Goal: Book appointment/travel/reservation

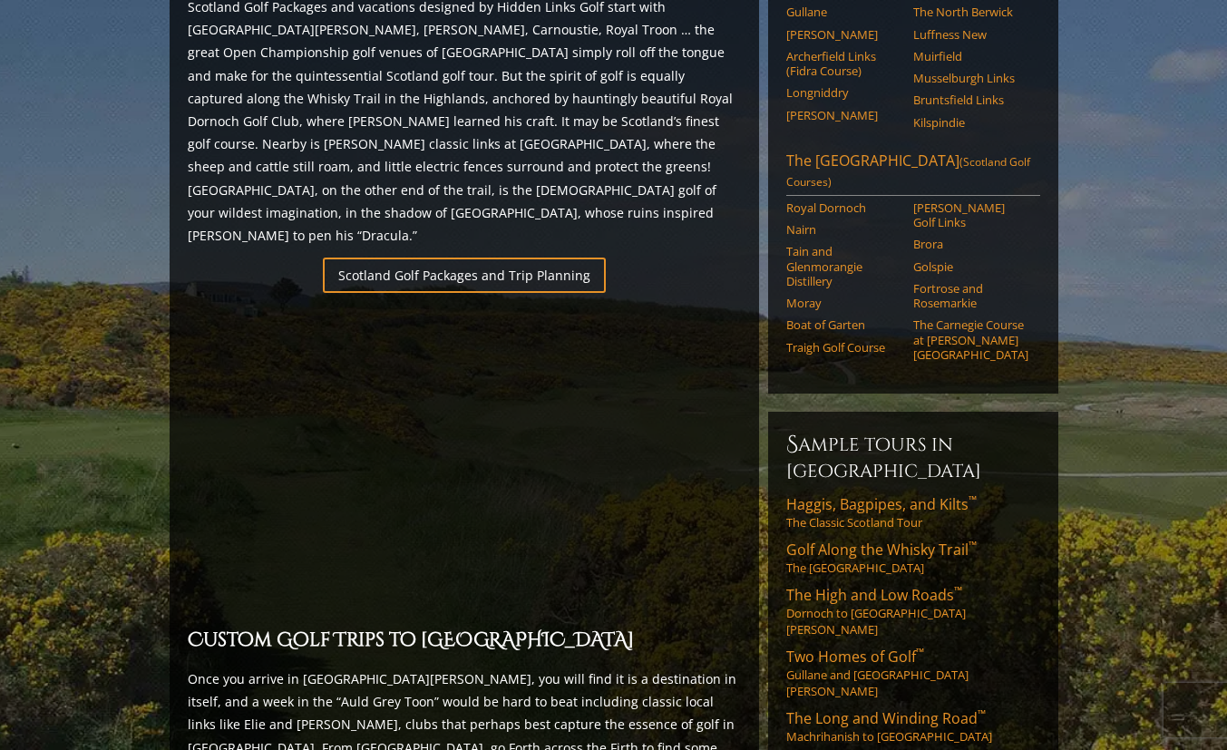
scroll to position [1115, 0]
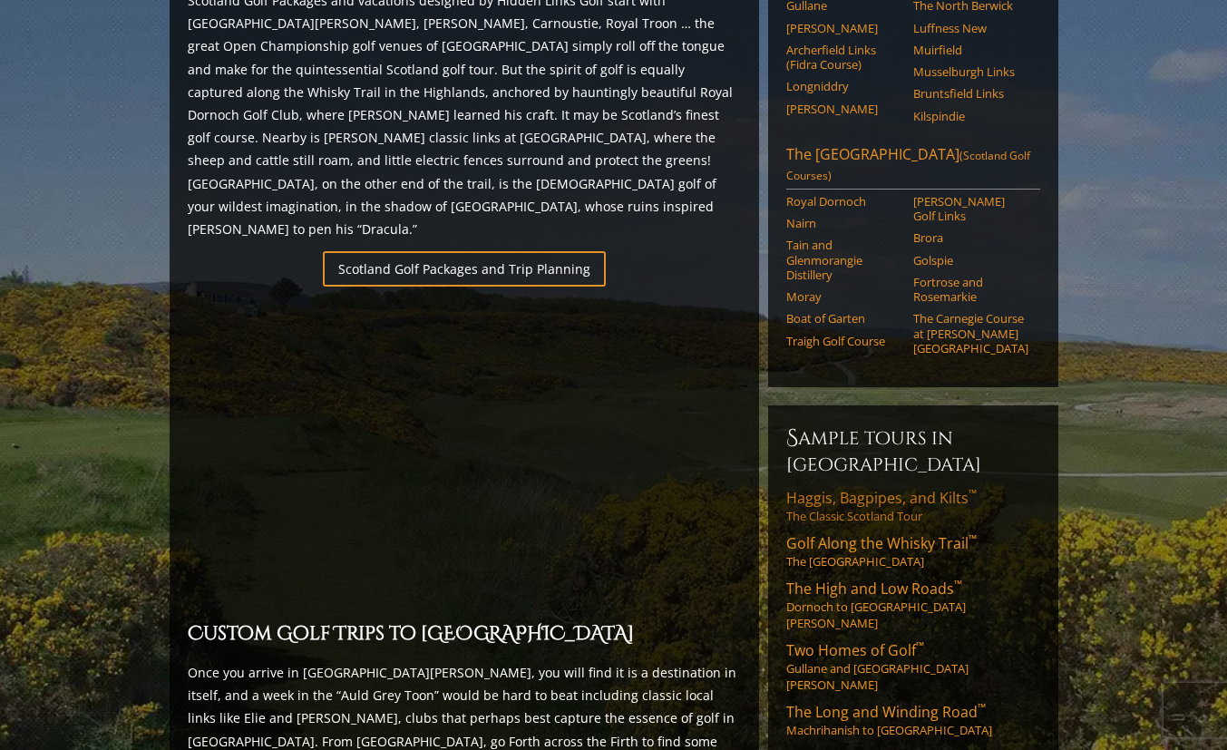
click at [859, 488] on span "Haggis, Bagpipes, and Kilts ™" at bounding box center [881, 498] width 190 height 20
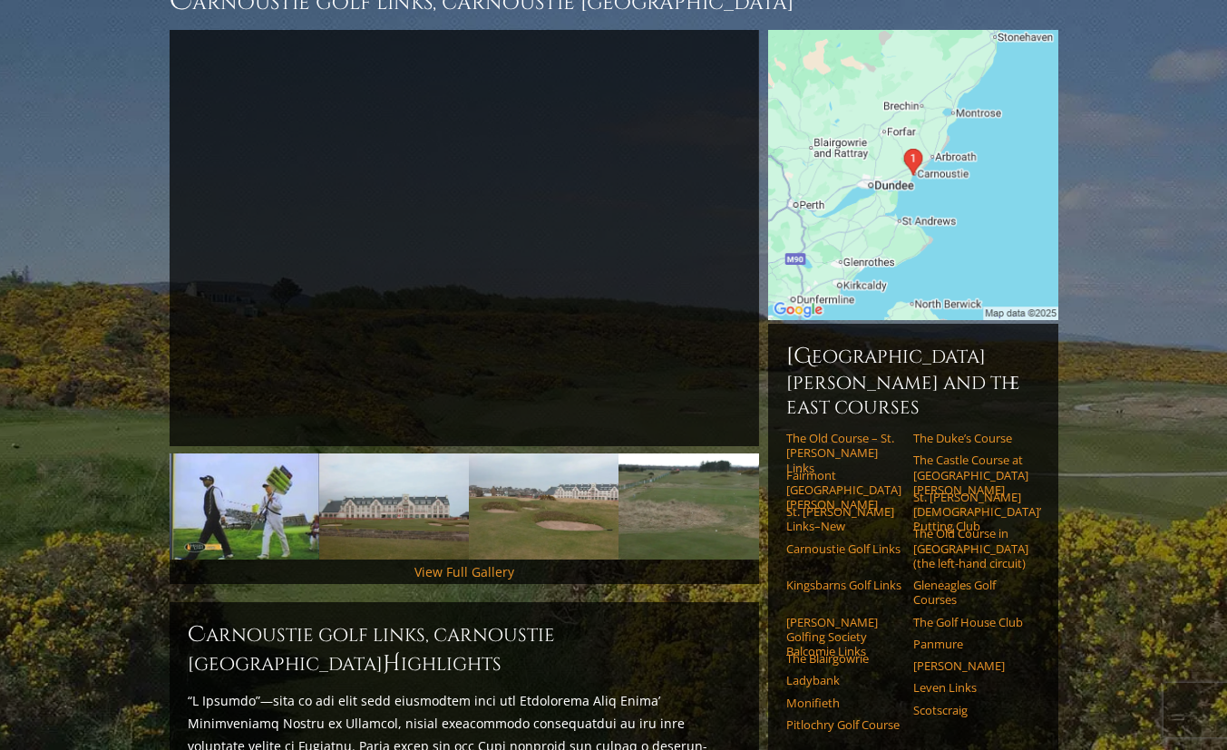
scroll to position [207, 0]
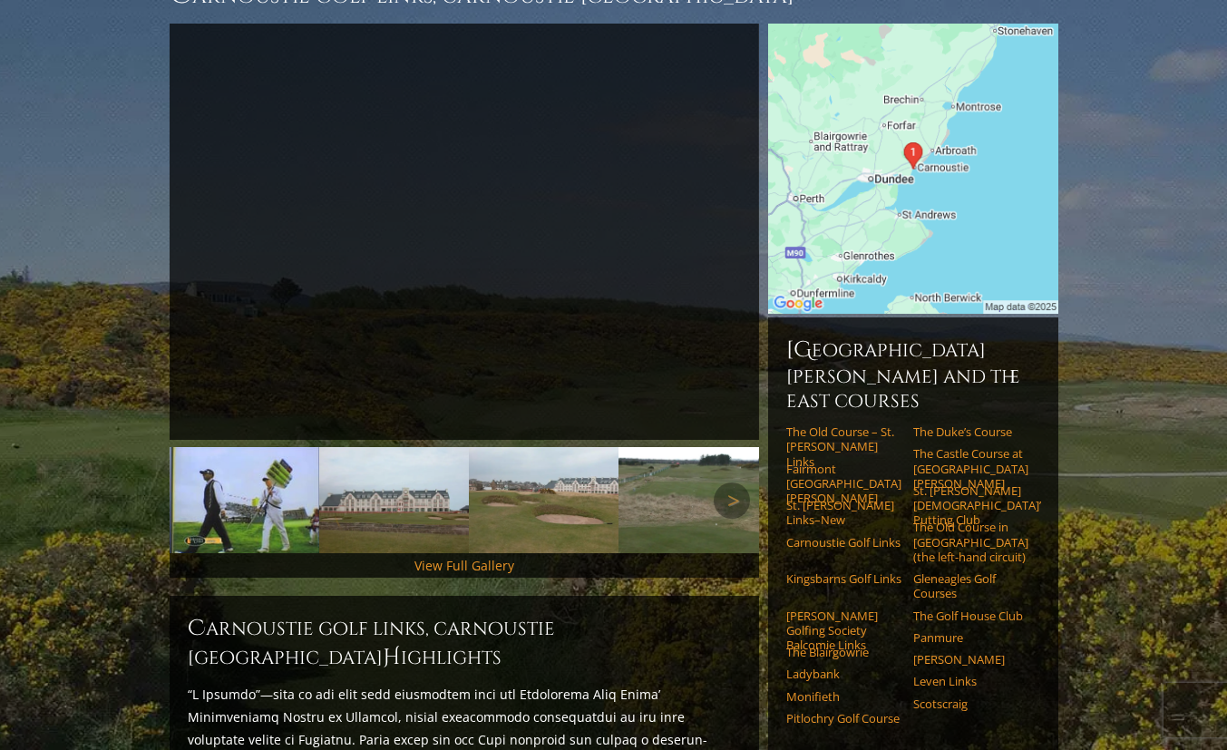
click at [393, 484] on img at bounding box center [394, 500] width 150 height 106
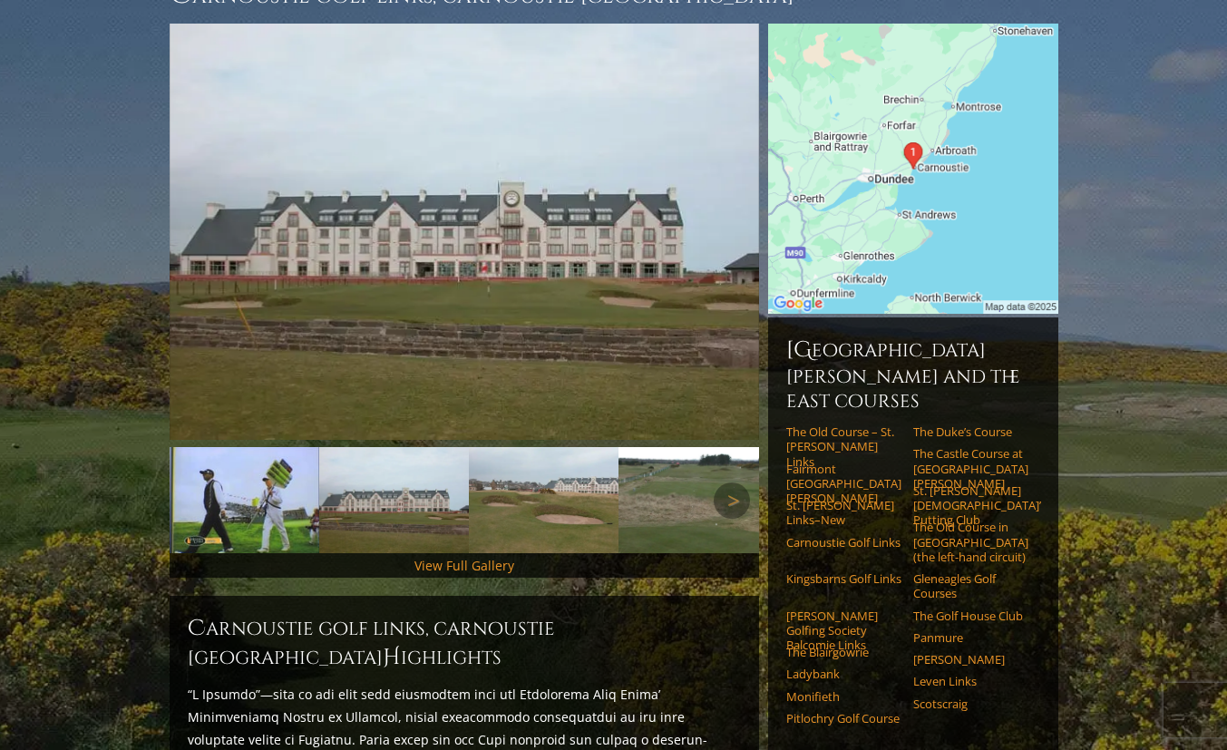
click at [558, 485] on img at bounding box center [544, 500] width 150 height 106
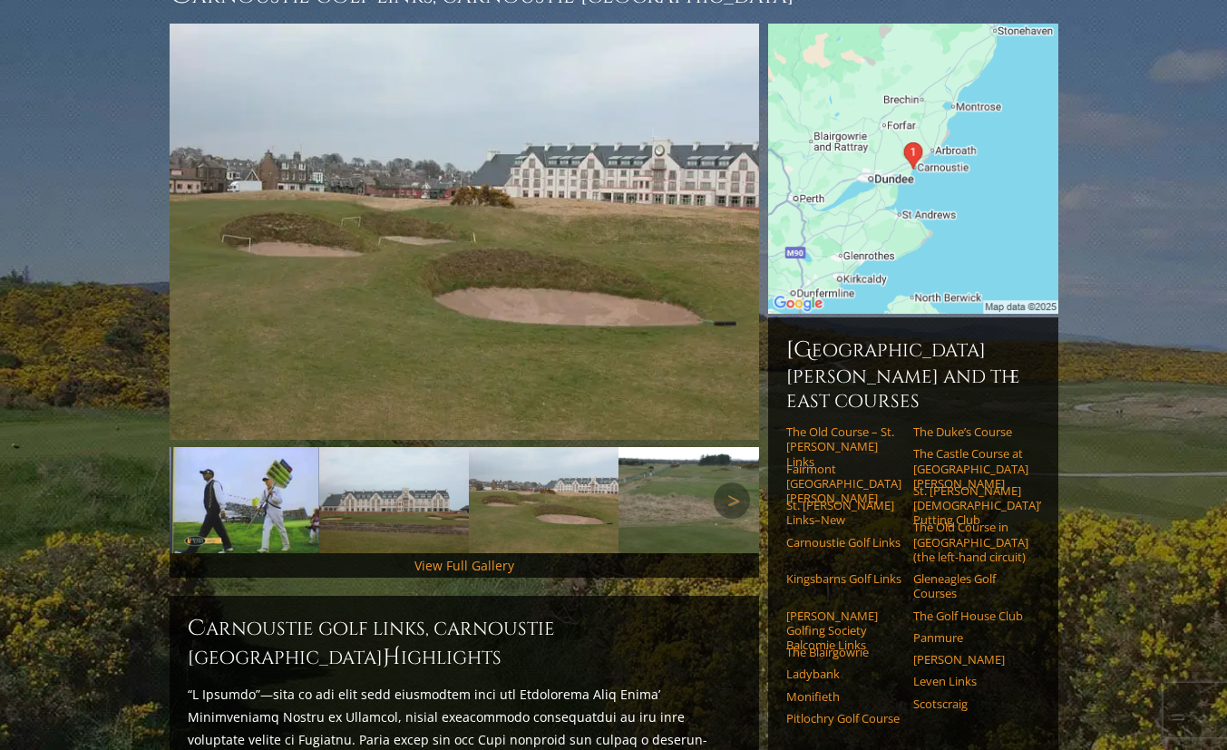
click at [662, 499] on img at bounding box center [693, 500] width 150 height 106
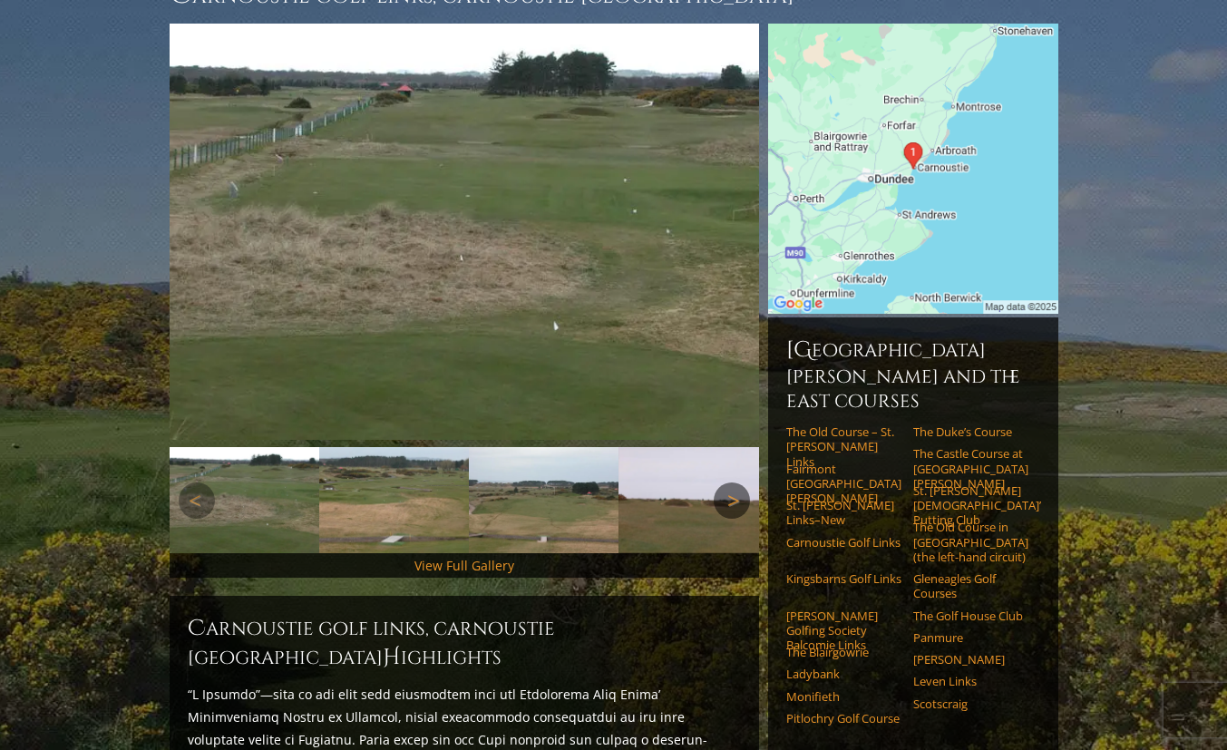
click at [730, 482] on link "Next" at bounding box center [732, 500] width 36 height 36
click at [723, 482] on link "Next" at bounding box center [732, 500] width 36 height 36
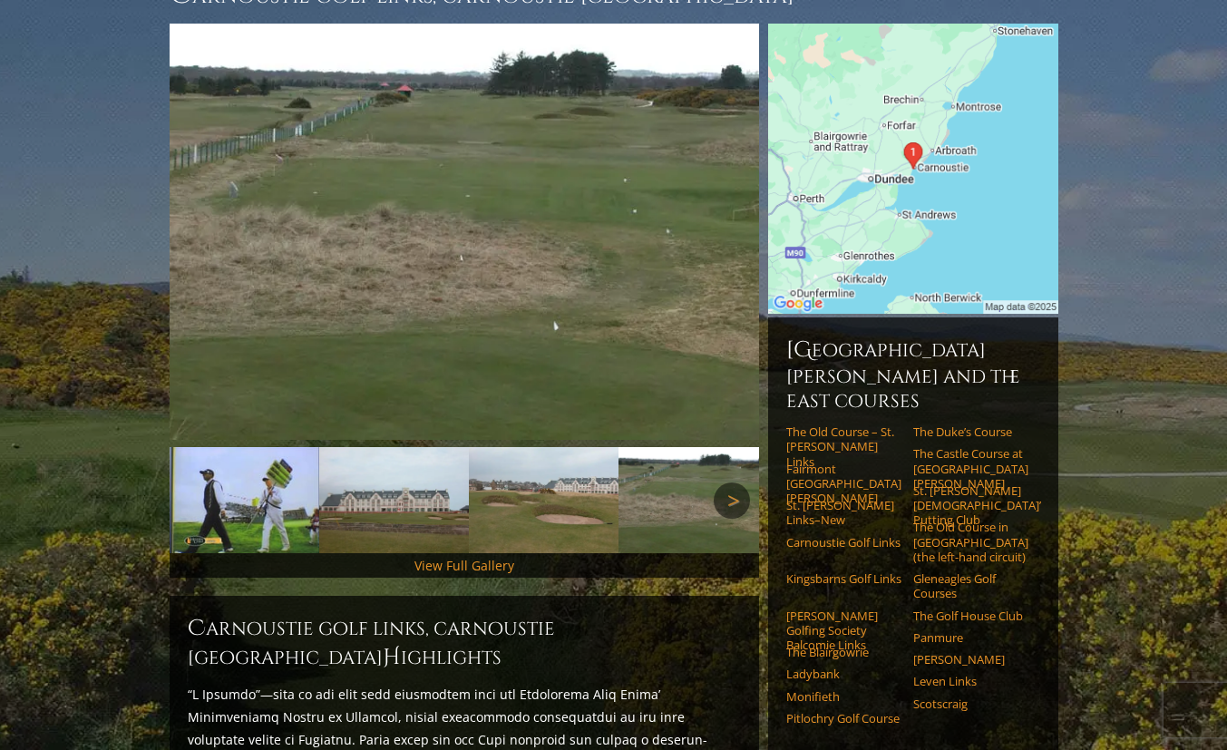
click at [723, 482] on link "Next" at bounding box center [732, 500] width 36 height 36
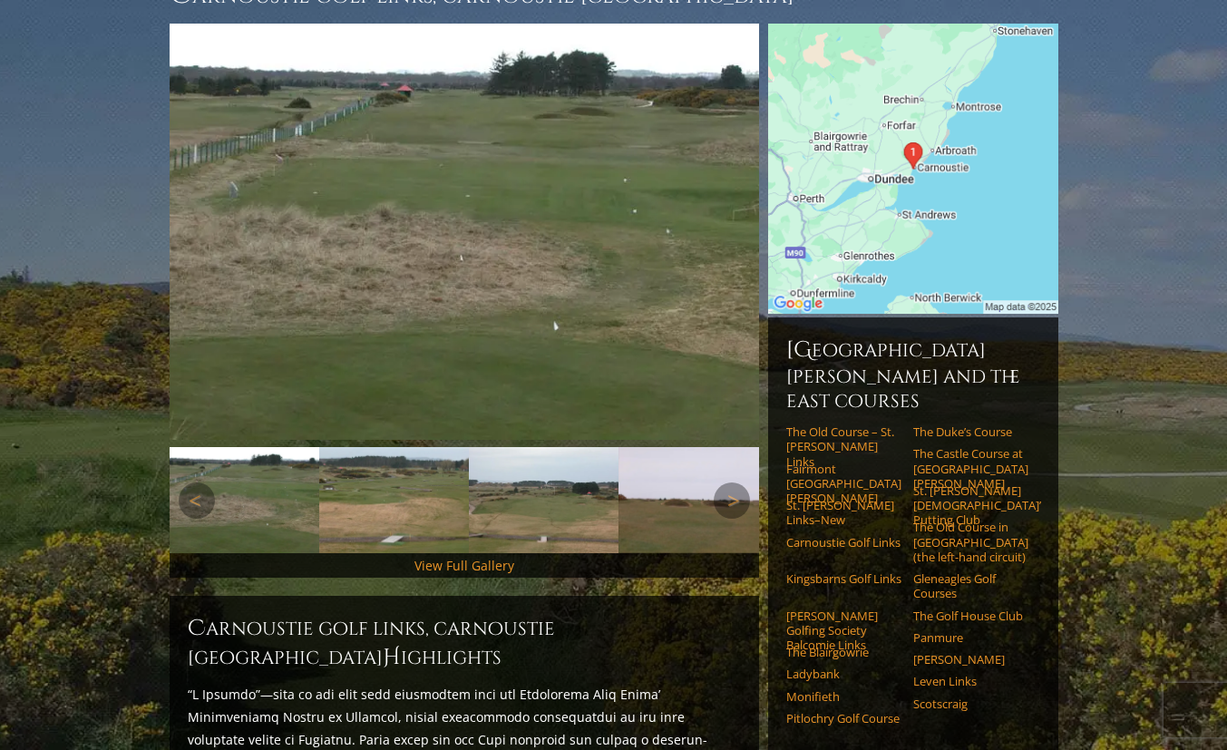
click at [277, 489] on img at bounding box center [245, 500] width 150 height 106
click at [394, 482] on img at bounding box center [394, 500] width 150 height 106
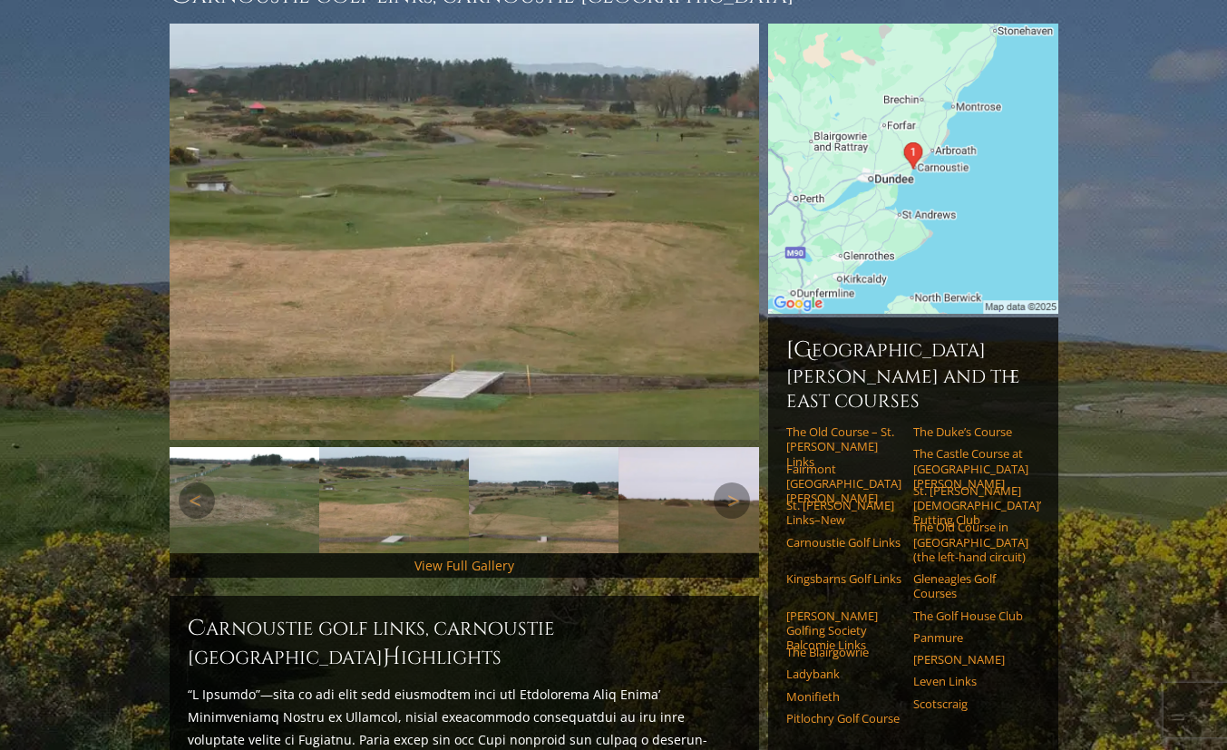
click at [528, 485] on img at bounding box center [544, 500] width 150 height 106
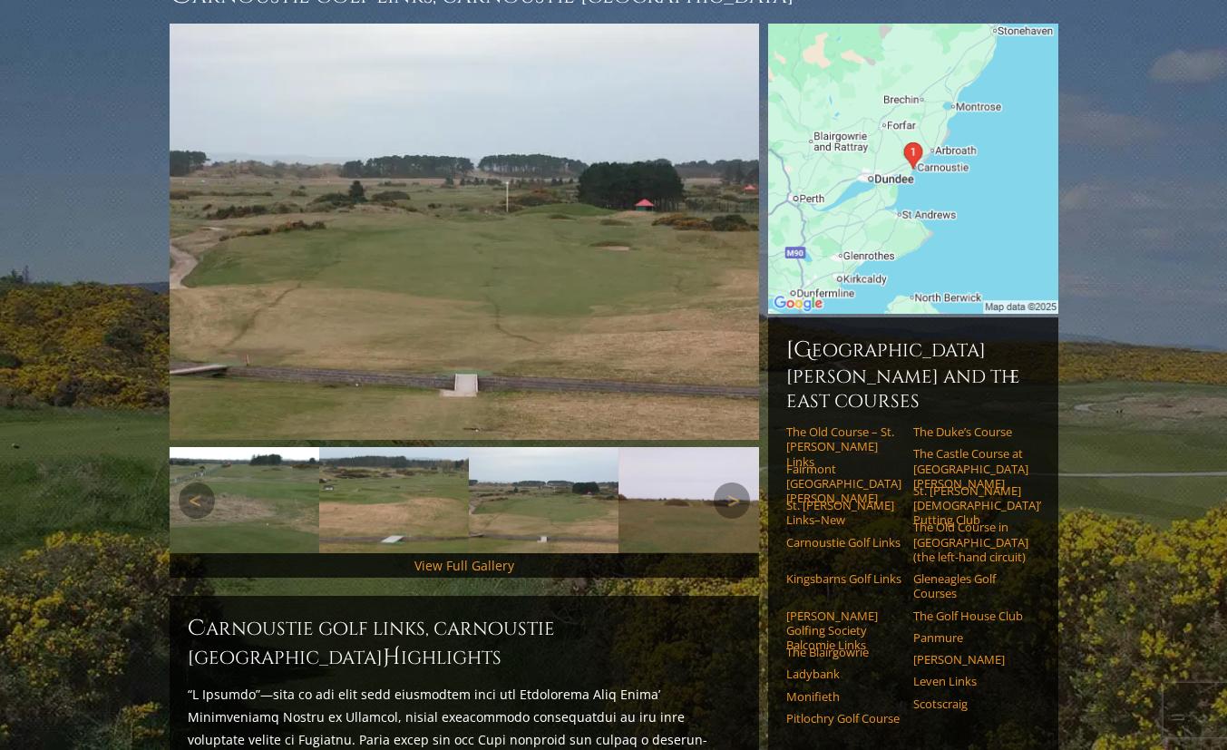
click at [644, 501] on img at bounding box center [693, 500] width 150 height 106
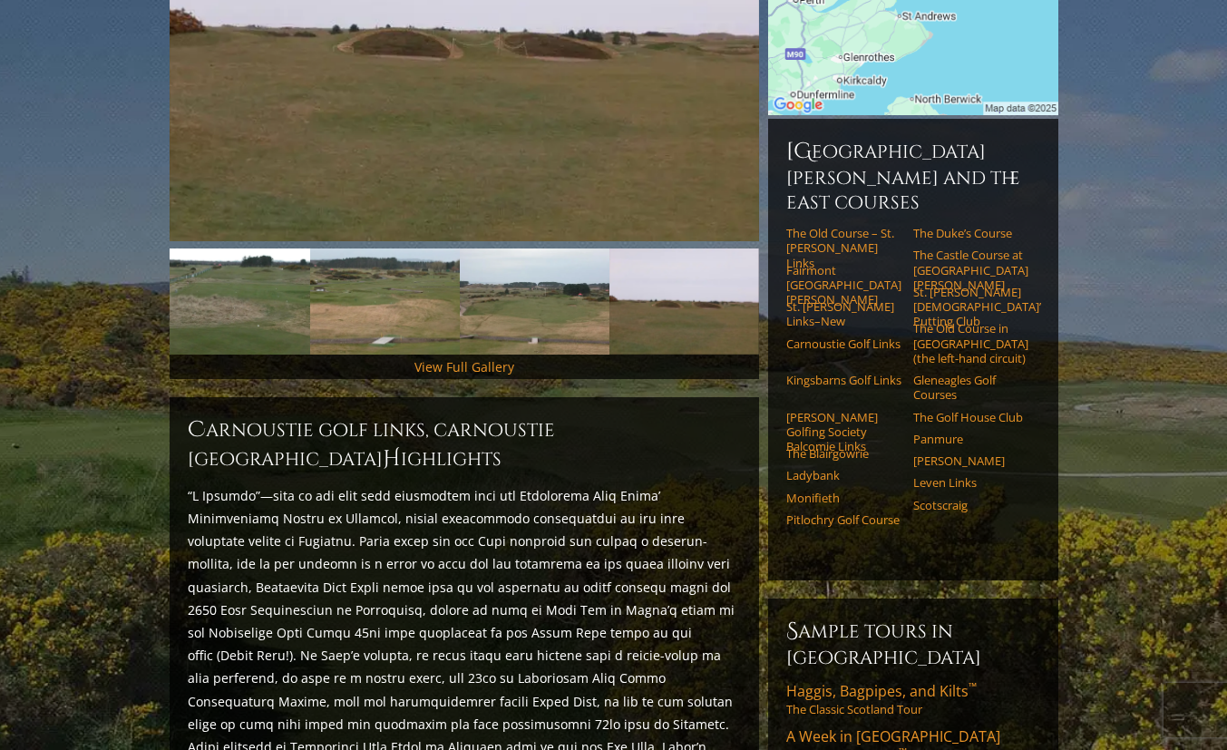
scroll to position [404, 0]
